Goal: Task Accomplishment & Management: Complete application form

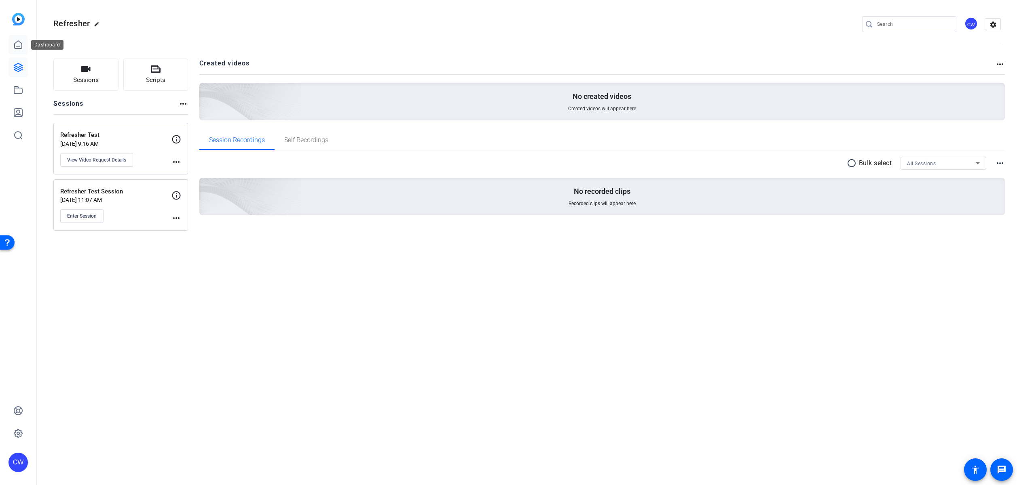
click at [19, 45] on icon at bounding box center [18, 45] width 10 height 10
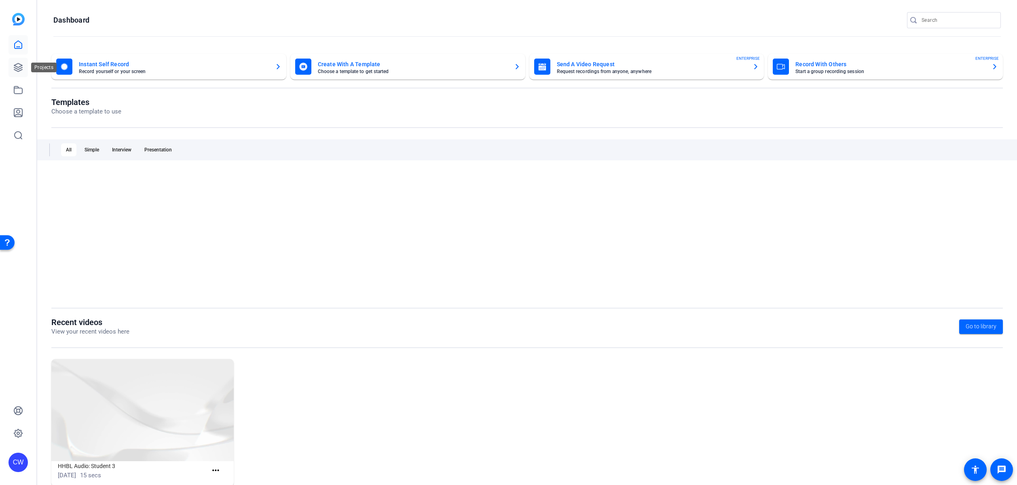
click at [21, 67] on icon at bounding box center [18, 68] width 10 height 10
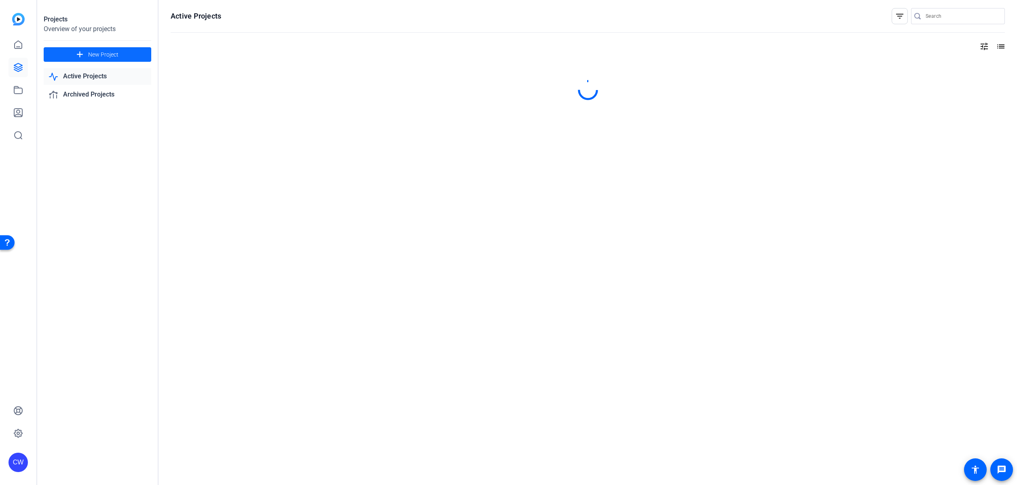
click at [135, 53] on span at bounding box center [98, 54] width 108 height 19
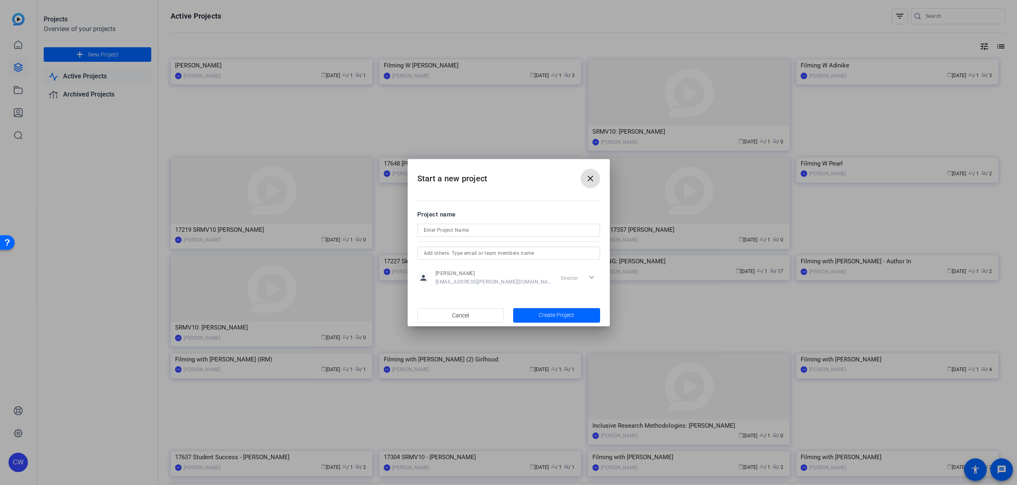
click at [435, 232] on input at bounding box center [509, 231] width 170 height 10
type input "SRMV10: [PERSON_NAME]"
click at [545, 314] on span "Create Project" at bounding box center [556, 315] width 36 height 8
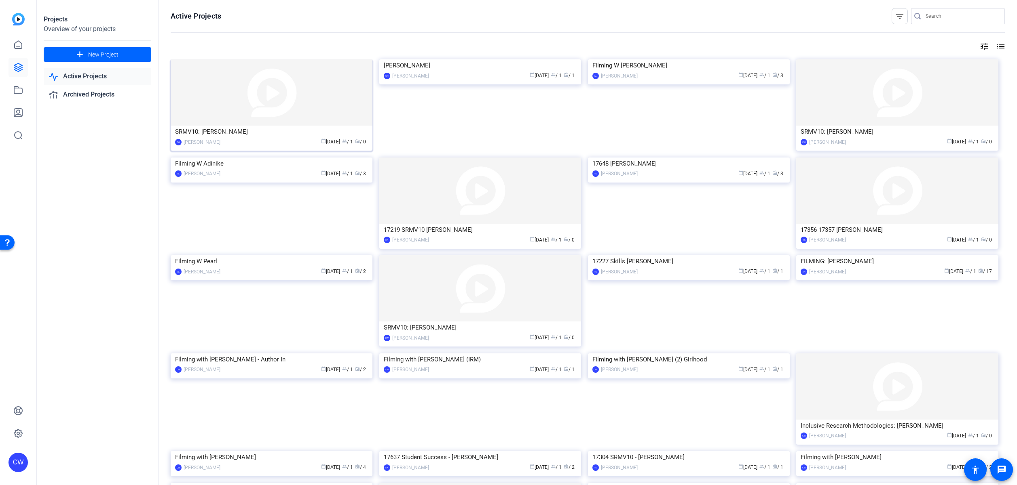
click at [279, 104] on img at bounding box center [272, 92] width 202 height 66
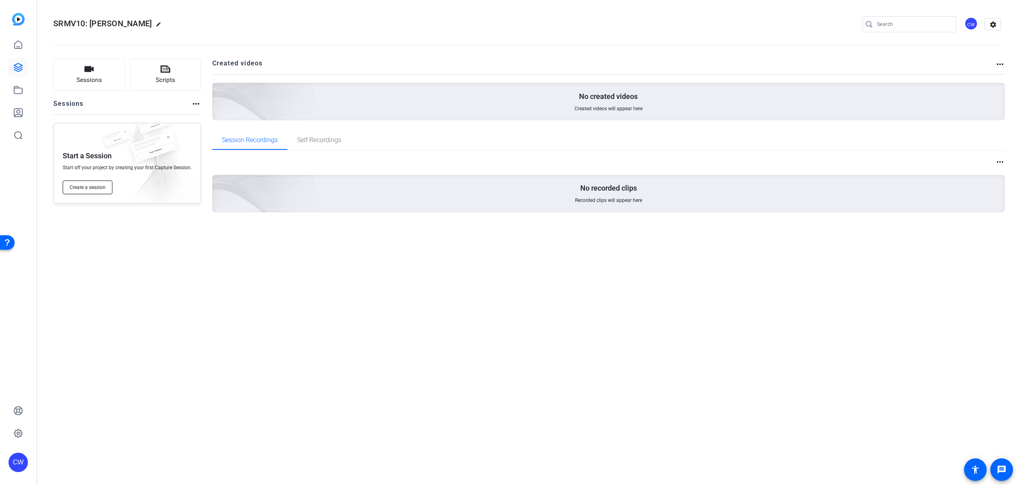
click at [104, 187] on span "Create a session" at bounding box center [88, 187] width 36 height 6
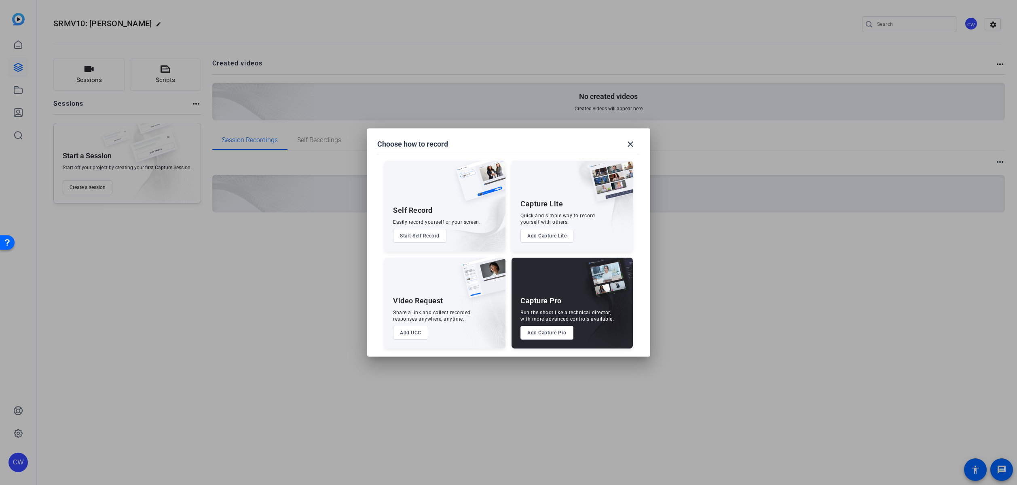
click at [553, 334] on button "Add Capture Pro" at bounding box center [546, 333] width 53 height 14
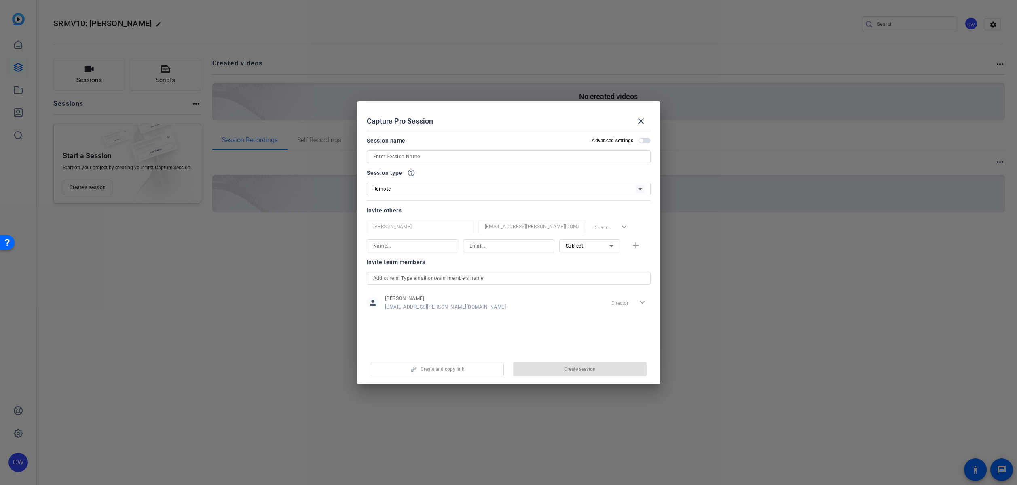
click at [426, 153] on input at bounding box center [508, 157] width 271 height 10
type input "[PERSON_NAME]"
click at [423, 248] on input at bounding box center [412, 246] width 78 height 10
type input "[PERSON_NAME]"
click at [489, 246] on input at bounding box center [508, 246] width 78 height 10
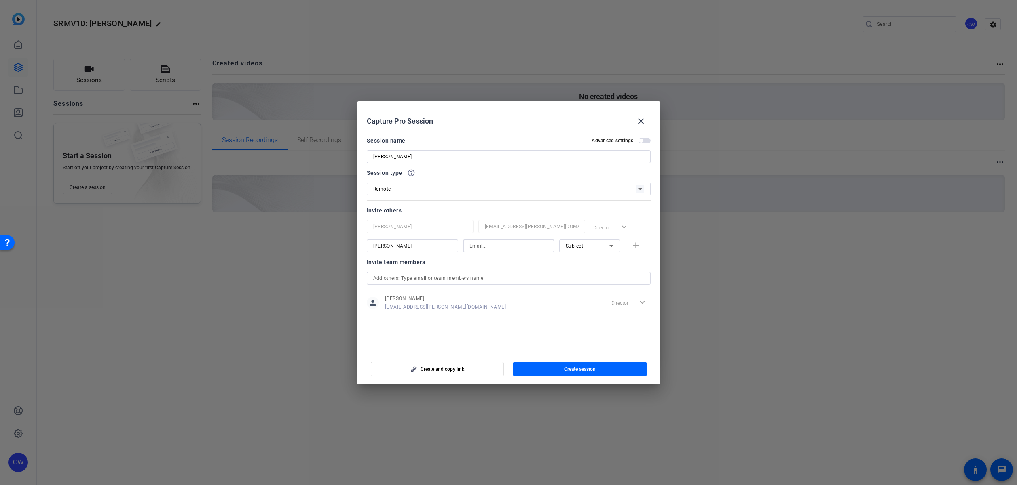
paste input "[EMAIL_ADDRESS][DOMAIN_NAME]"
type input "[EMAIL_ADDRESS][DOMAIN_NAME]"
click at [583, 245] on div "Subject" at bounding box center [588, 246] width 44 height 10
drag, startPoint x: 576, startPoint y: 289, endPoint x: 520, endPoint y: 281, distance: 56.4
click at [576, 289] on span "Subject" at bounding box center [574, 288] width 17 height 10
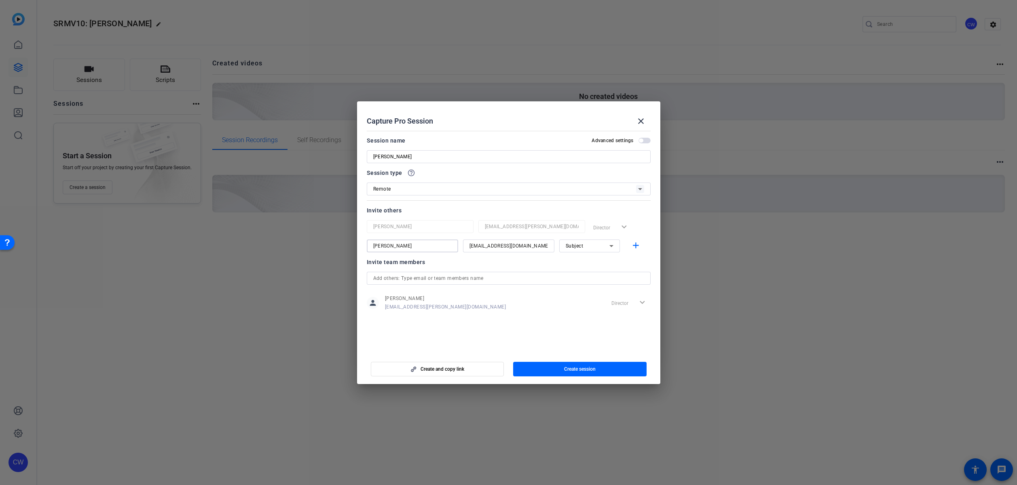
drag, startPoint x: 405, startPoint y: 245, endPoint x: 365, endPoint y: 247, distance: 40.1
click at [365, 247] on mat-dialog-content "Session name Advanced settings [PERSON_NAME] Session type help_outline Remote I…" at bounding box center [508, 240] width 303 height 224
type input "[PERSON_NAME]"
click at [635, 245] on mat-icon "add" at bounding box center [636, 246] width 10 height 10
click at [410, 266] on input at bounding box center [412, 266] width 78 height 10
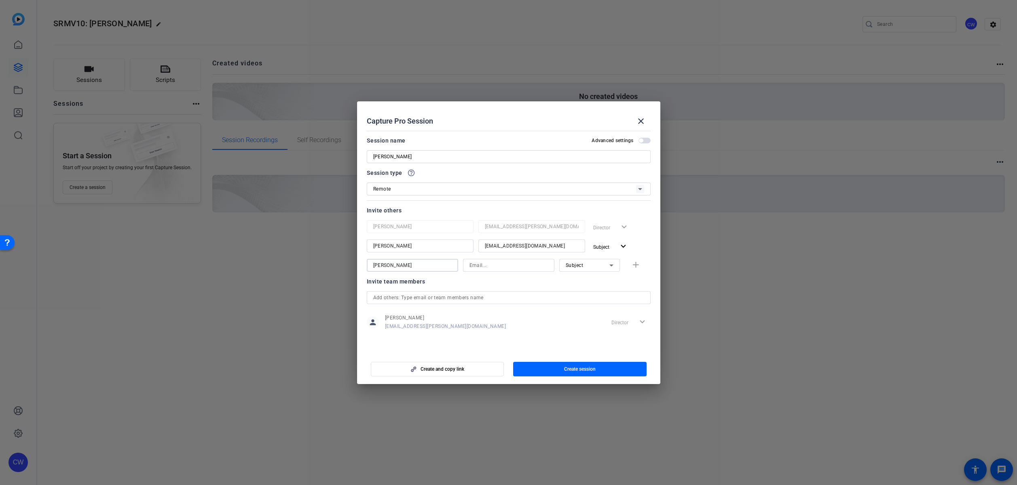
type input "[PERSON_NAME]"
click at [480, 266] on input at bounding box center [508, 266] width 78 height 10
paste input "[PERSON_NAME][EMAIL_ADDRESS][PERSON_NAME][DOMAIN_NAME]"
type input "[PERSON_NAME][EMAIL_ADDRESS][PERSON_NAME][DOMAIN_NAME]"
click at [589, 268] on div "Subject" at bounding box center [588, 265] width 44 height 10
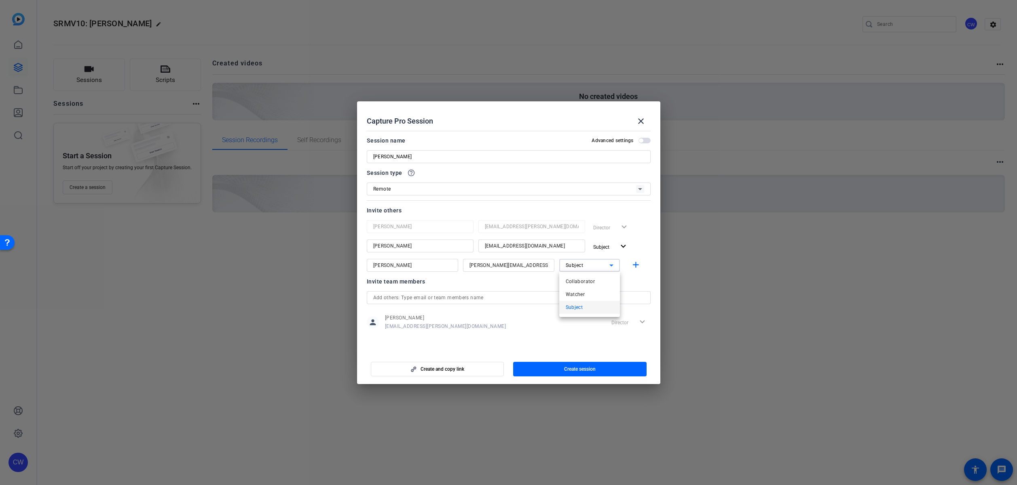
click at [587, 292] on mat-option "Watcher" at bounding box center [589, 294] width 61 height 13
click at [591, 368] on span "Create session" at bounding box center [580, 369] width 32 height 6
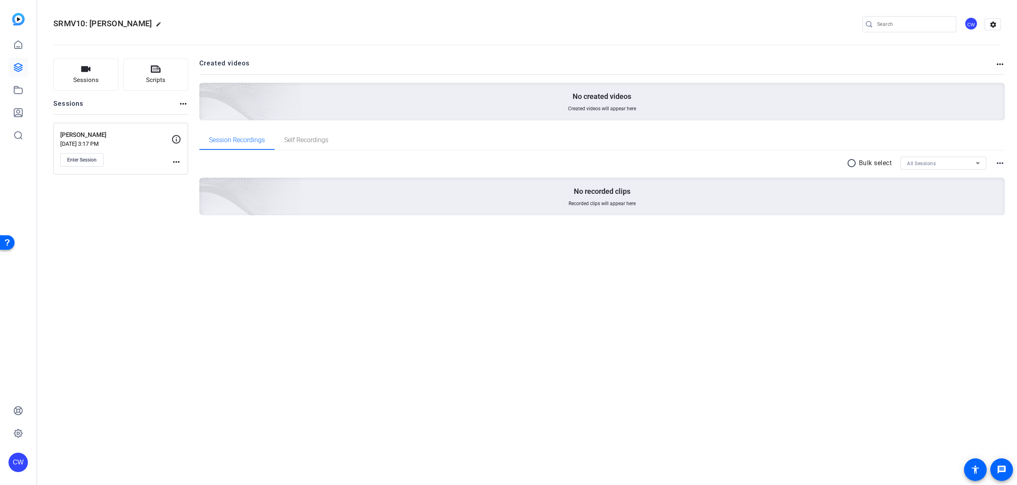
click at [176, 162] on mat-icon "more_horiz" at bounding box center [176, 162] width 10 height 10
click at [189, 174] on span "Edit Session" at bounding box center [196, 174] width 37 height 10
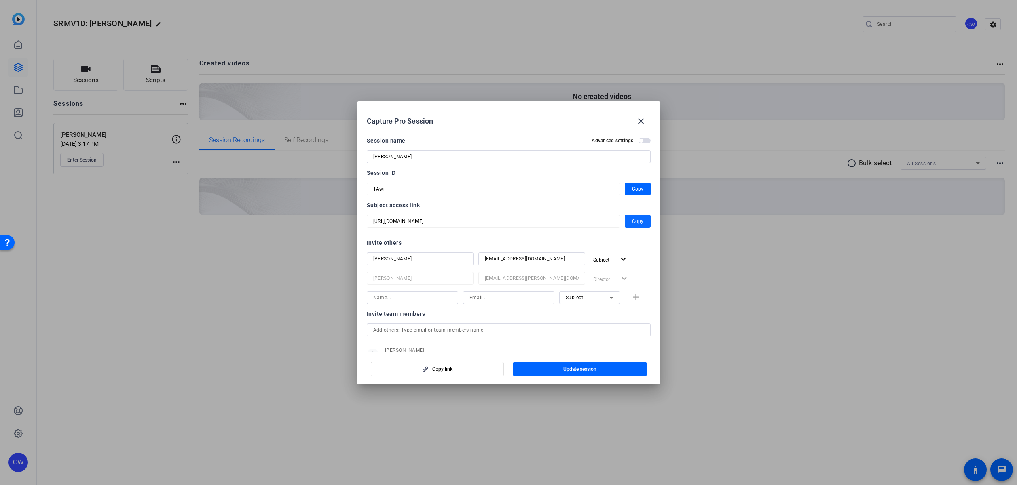
click at [632, 224] on span "Copy" at bounding box center [637, 222] width 11 height 10
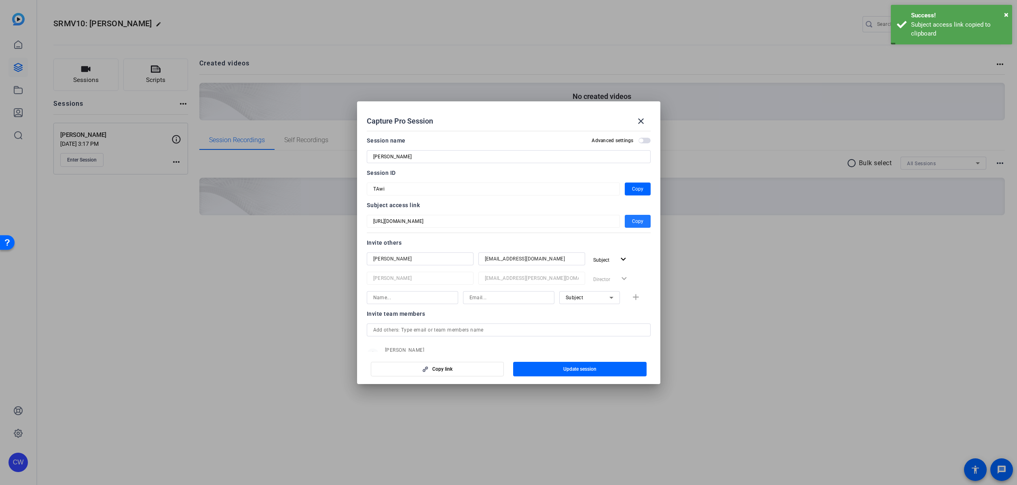
drag, startPoint x: 634, startPoint y: 192, endPoint x: 719, endPoint y: 202, distance: 85.5
click at [635, 191] on span "Copy" at bounding box center [637, 189] width 11 height 10
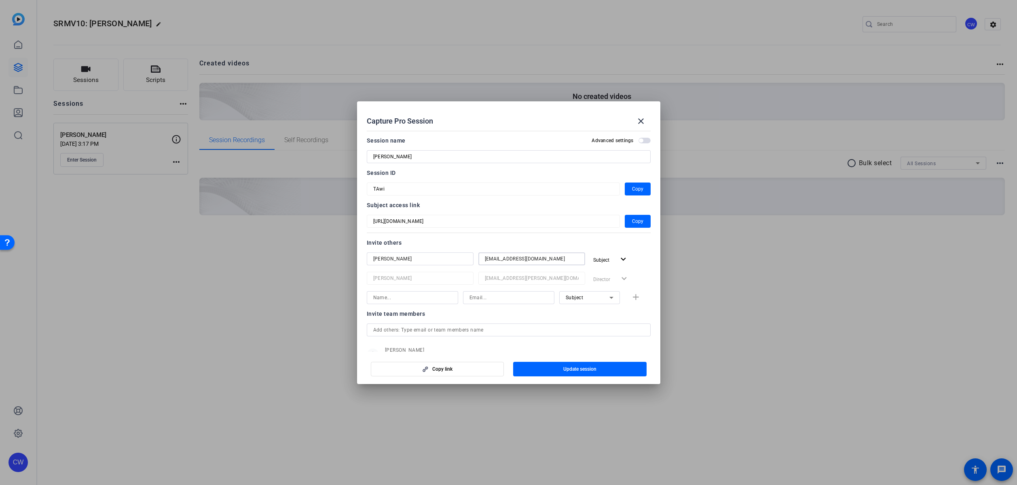
drag, startPoint x: 528, startPoint y: 259, endPoint x: 480, endPoint y: 254, distance: 48.3
click at [480, 254] on div "[EMAIL_ADDRESS][DOMAIN_NAME]" at bounding box center [531, 259] width 107 height 13
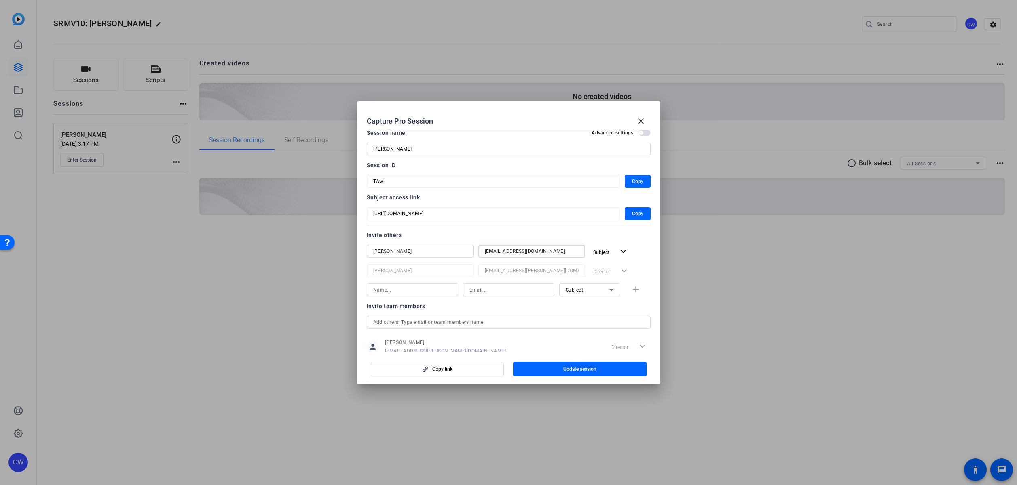
scroll to position [30, 0]
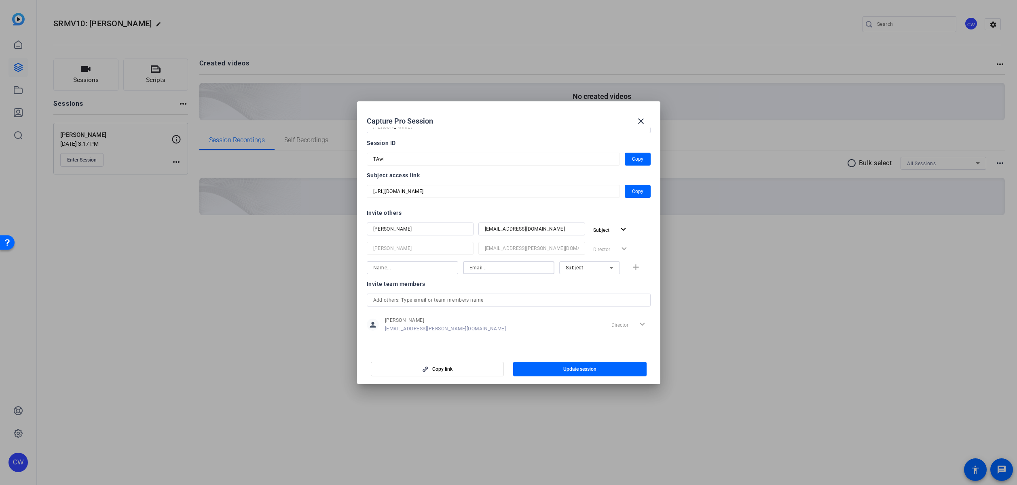
click at [479, 269] on input at bounding box center [508, 268] width 78 height 10
paste input "[PERSON_NAME][EMAIL_ADDRESS][PERSON_NAME][DOMAIN_NAME]"
type input "[PERSON_NAME][EMAIL_ADDRESS][PERSON_NAME][DOMAIN_NAME]"
click at [577, 269] on span "Subject" at bounding box center [575, 268] width 18 height 6
click at [585, 298] on mat-option "Watcher" at bounding box center [585, 297] width 61 height 13
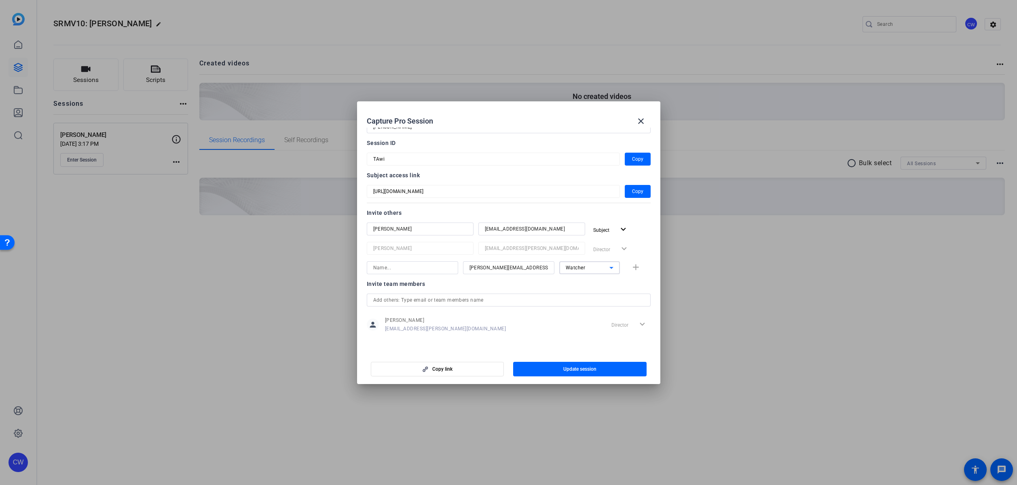
click at [401, 271] on input at bounding box center [412, 268] width 78 height 10
type input "[PERSON_NAME]"
click at [631, 267] on mat-icon "add" at bounding box center [636, 268] width 10 height 10
click at [569, 371] on span "Update session" at bounding box center [579, 369] width 33 height 6
